Goal: Transaction & Acquisition: Purchase product/service

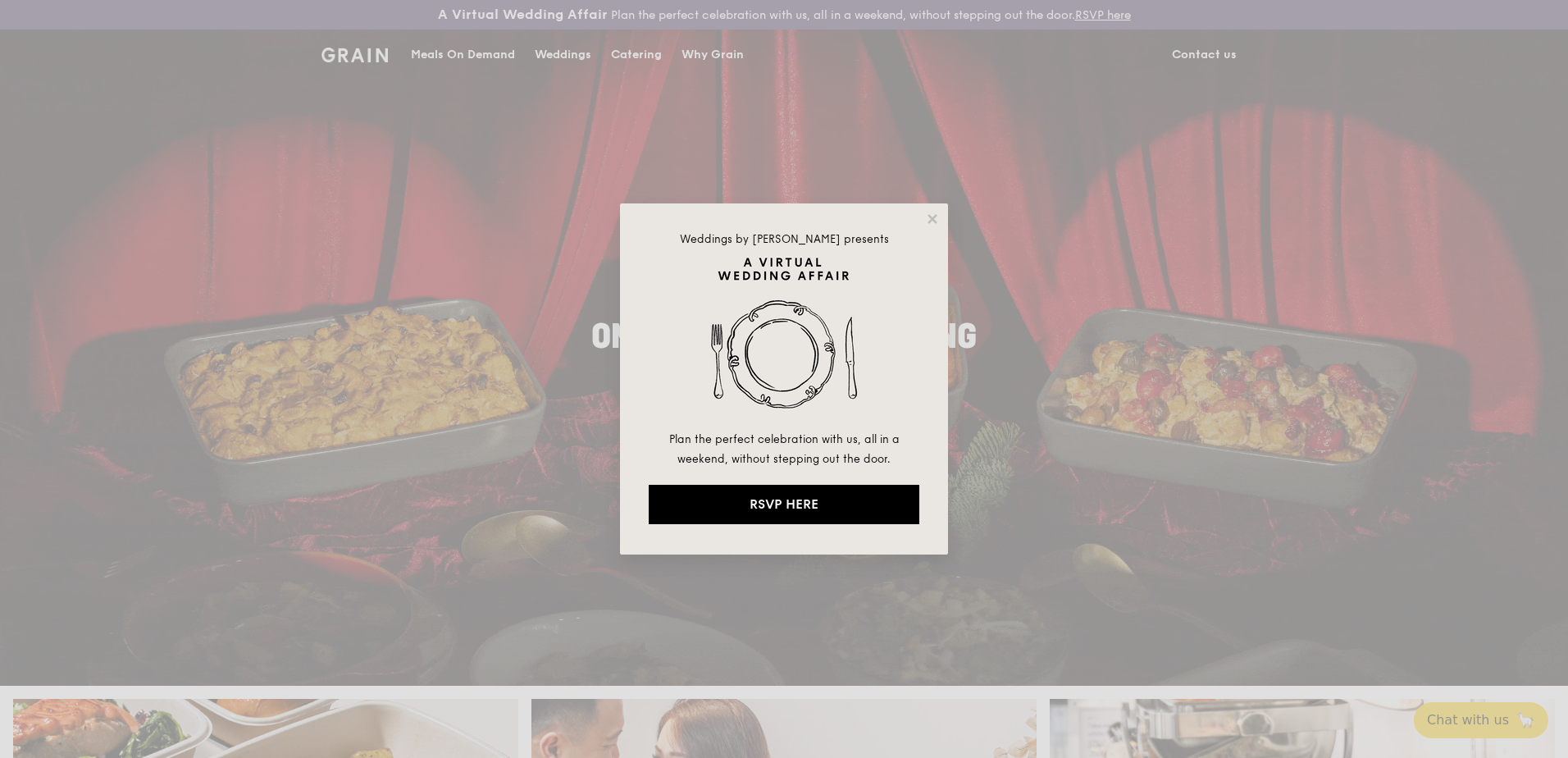
click at [478, 327] on div "Weddings by [PERSON_NAME] presents Plan the perfect celebration with us, all in…" at bounding box center [784, 379] width 1568 height 758
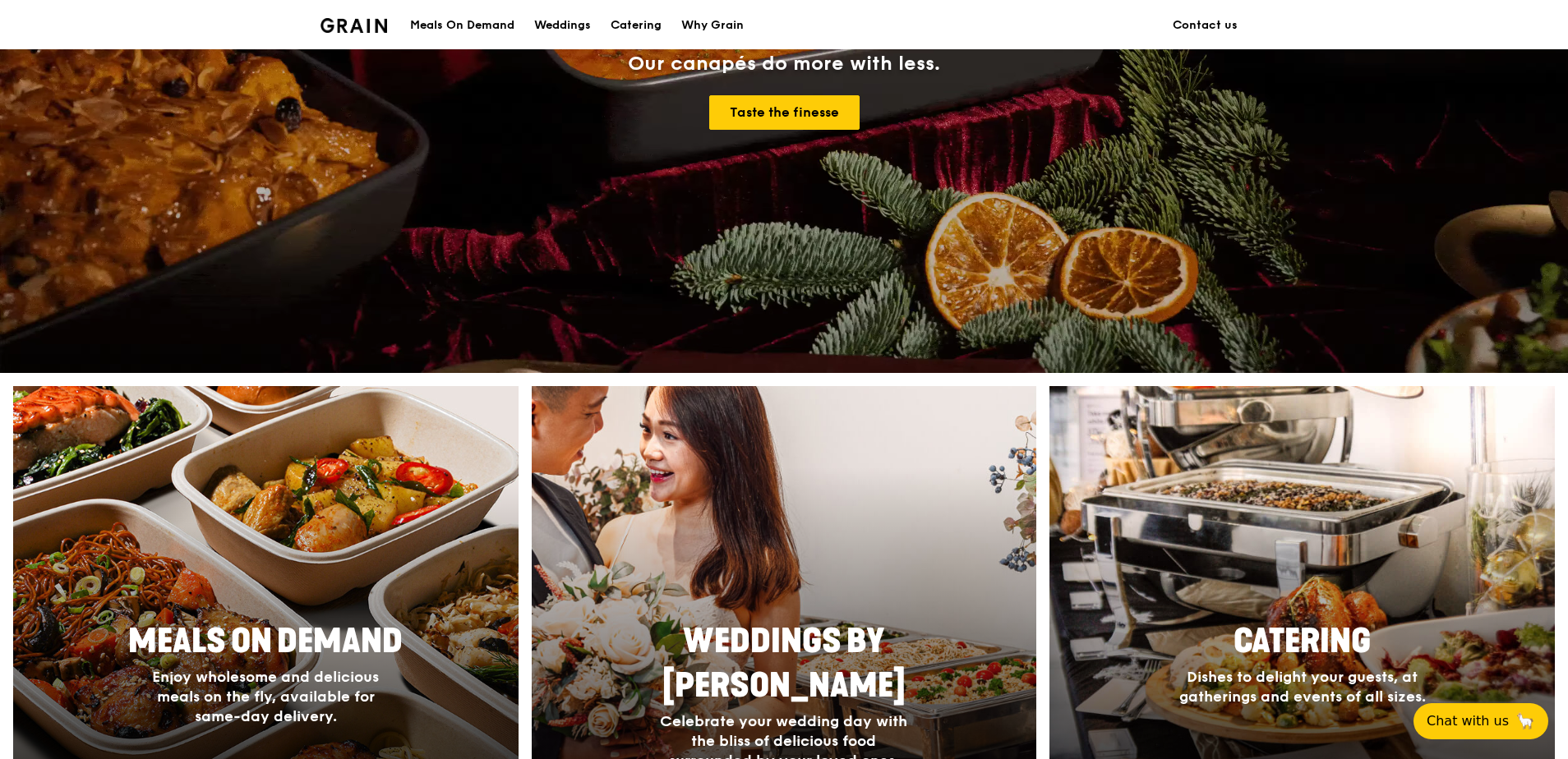
scroll to position [657, 0]
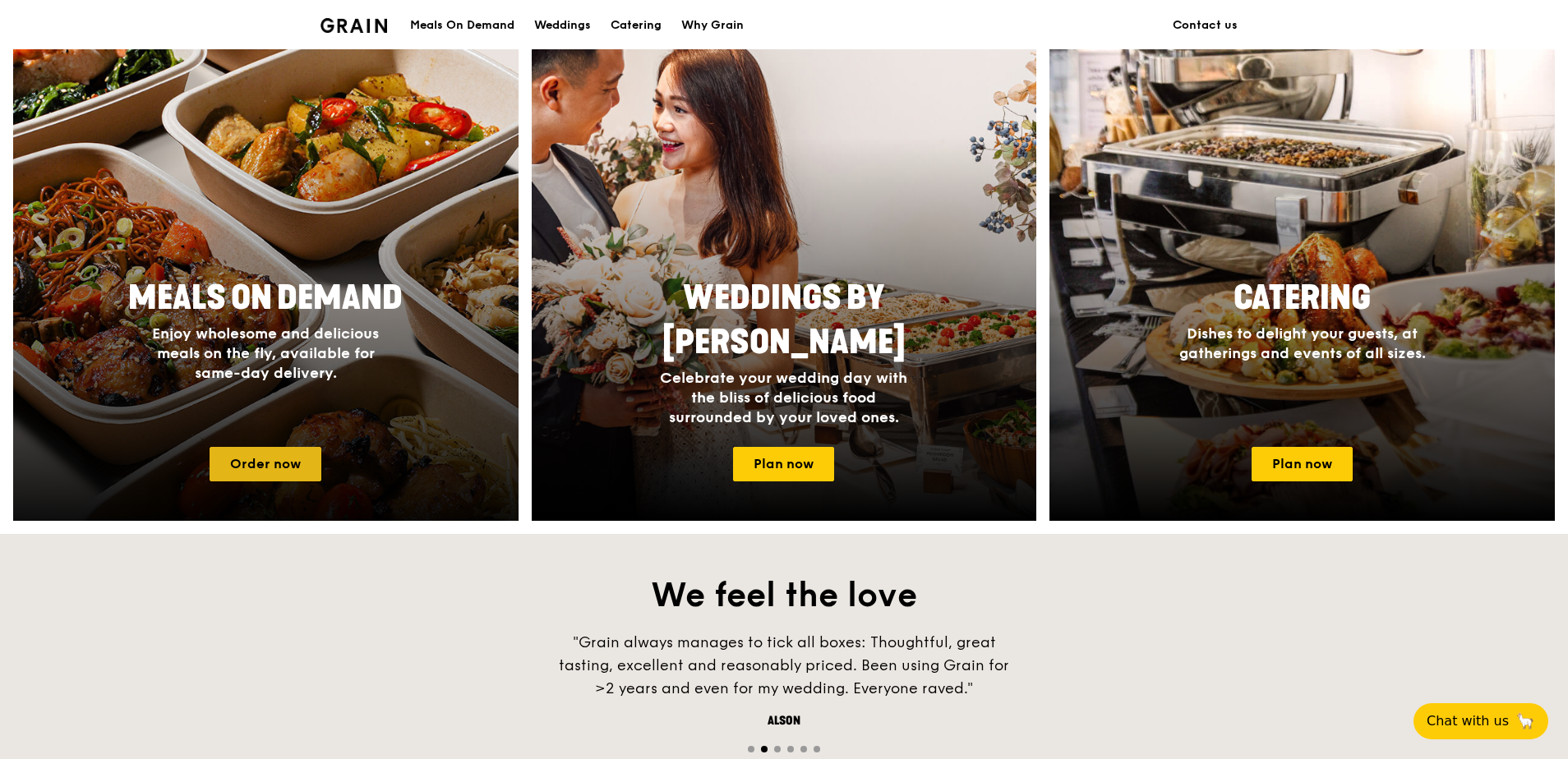
click at [249, 473] on link "Order now" at bounding box center [265, 463] width 112 height 34
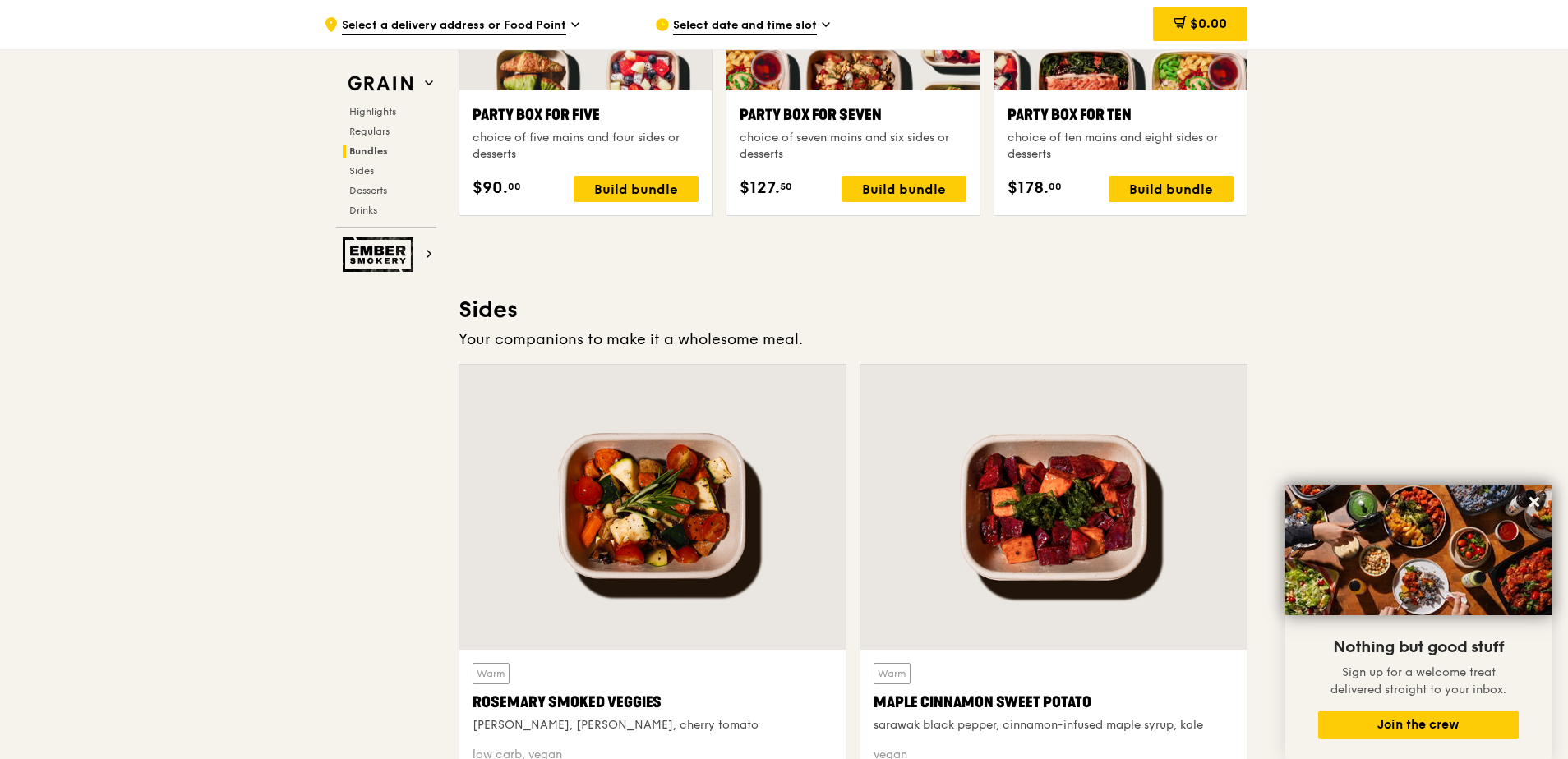
scroll to position [3525, 0]
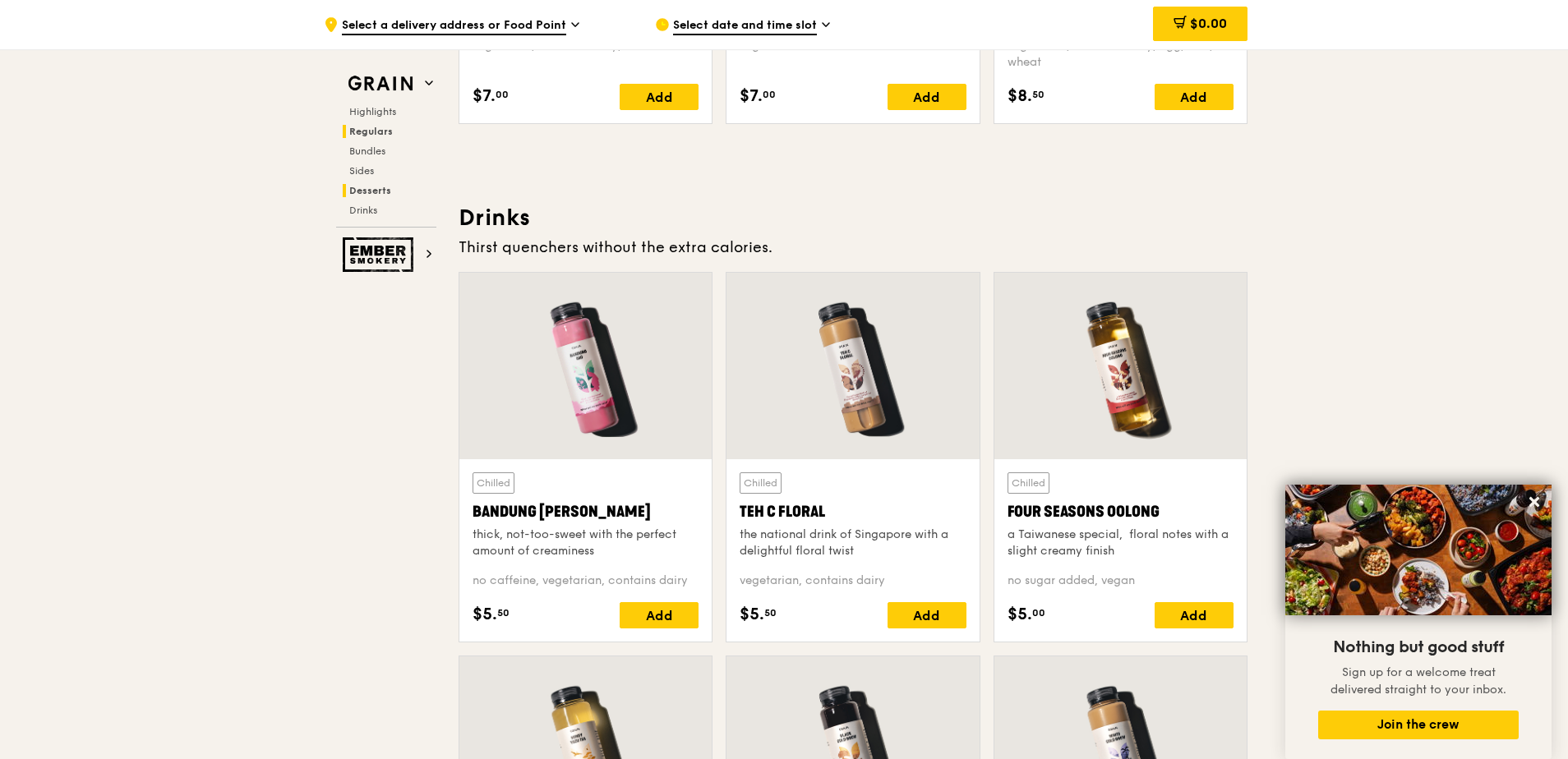
click at [391, 136] on span "Regulars" at bounding box center [371, 131] width 44 height 11
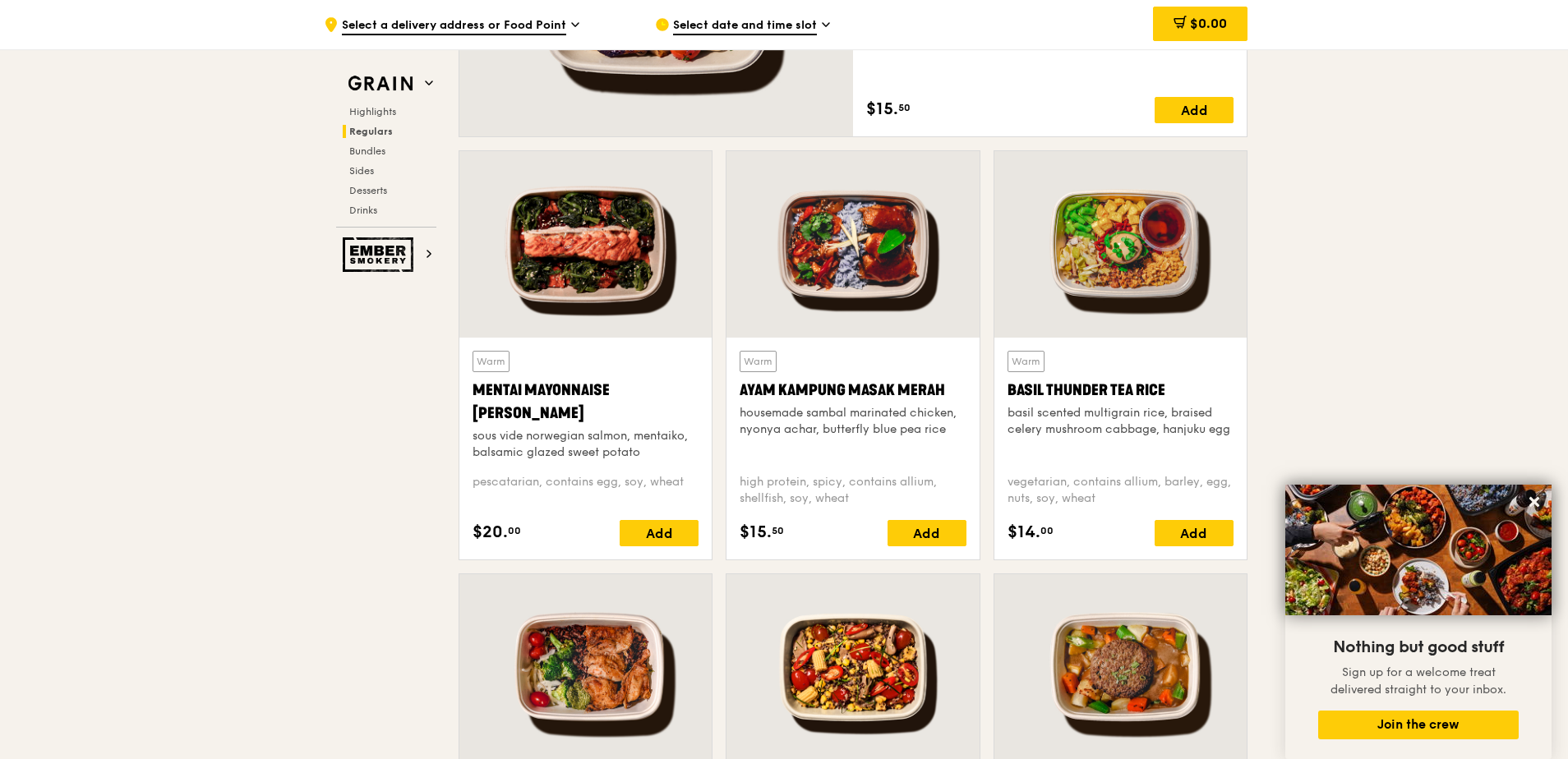
scroll to position [1093, 0]
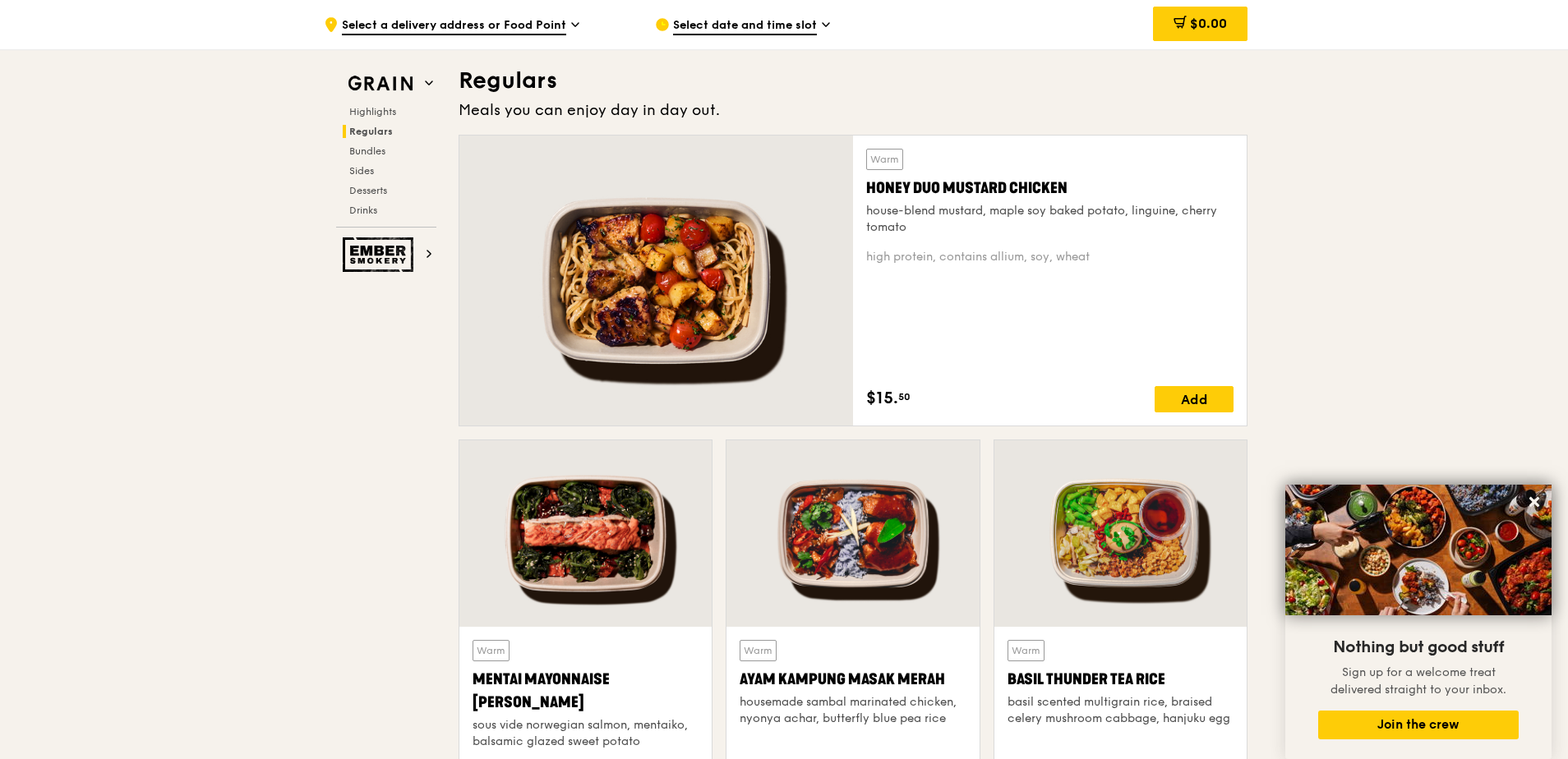
scroll to position [657, 0]
